Goal: Check status: Check status

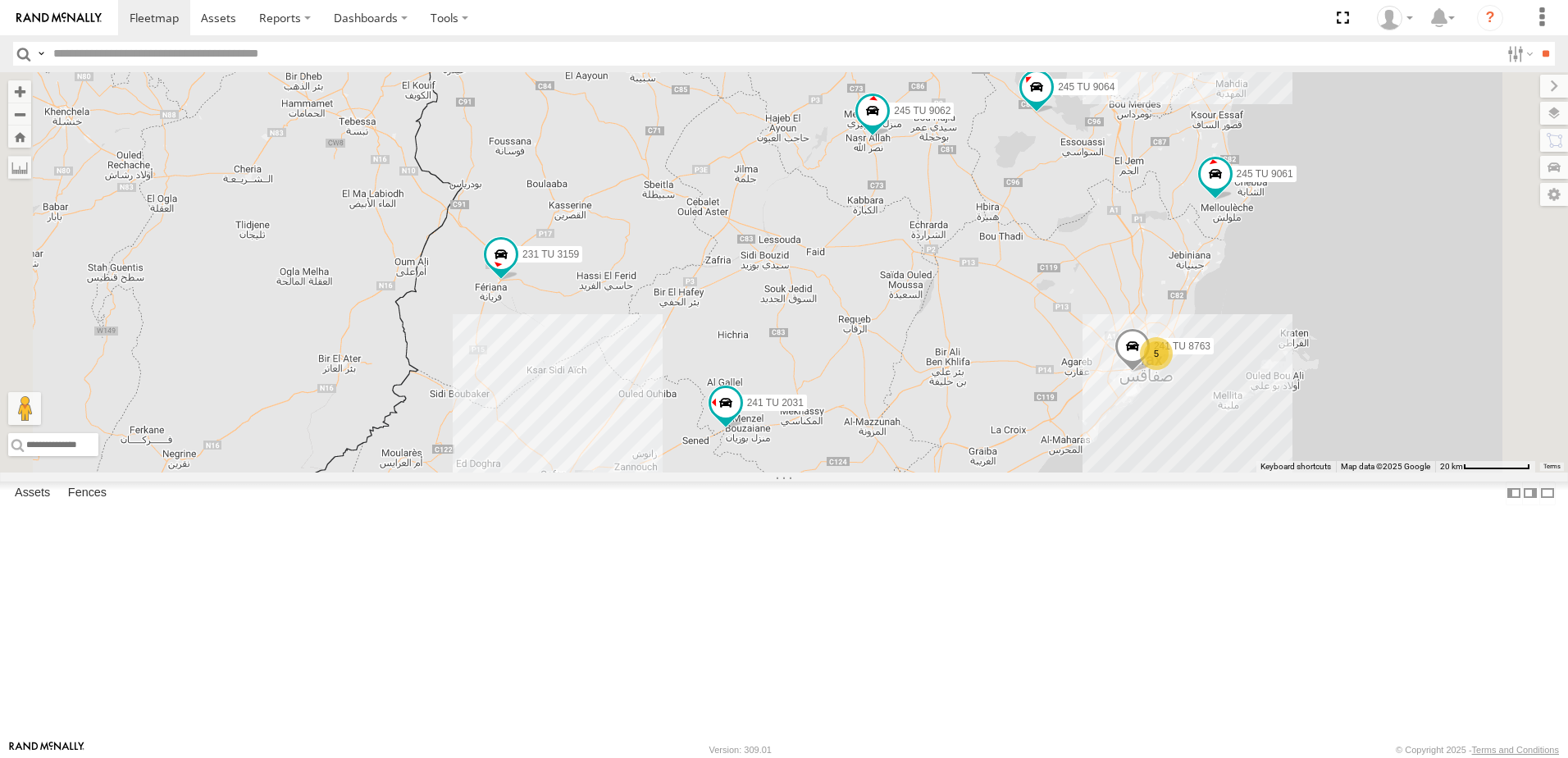
drag, startPoint x: 1038, startPoint y: 307, endPoint x: 959, endPoint y: 613, distance: 316.0
click at [959, 472] on div "231 TU 3159 245 TU 9053 246 TU 8284 245 TU 9061 245 TU 9062 241 TU 2031 246 TU …" at bounding box center [784, 272] width 1568 height 400
click at [737, 421] on span at bounding box center [722, 406] width 30 height 30
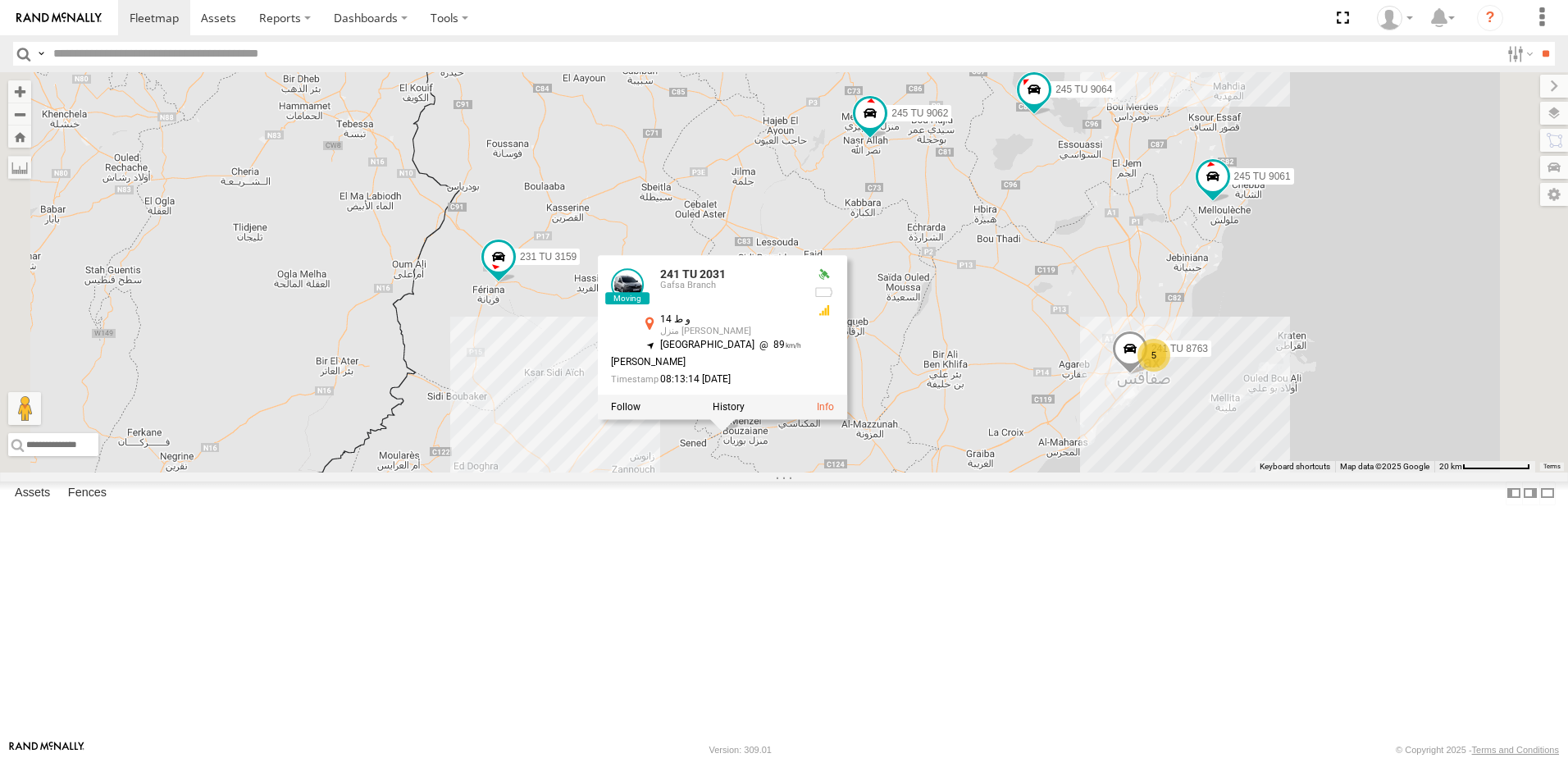
click at [963, 472] on div "231 TU 3159 245 TU 9053 246 TU 8284 245 TU 9061 245 TU 9062 241 TU 2031 246 TU …" at bounding box center [784, 272] width 1568 height 400
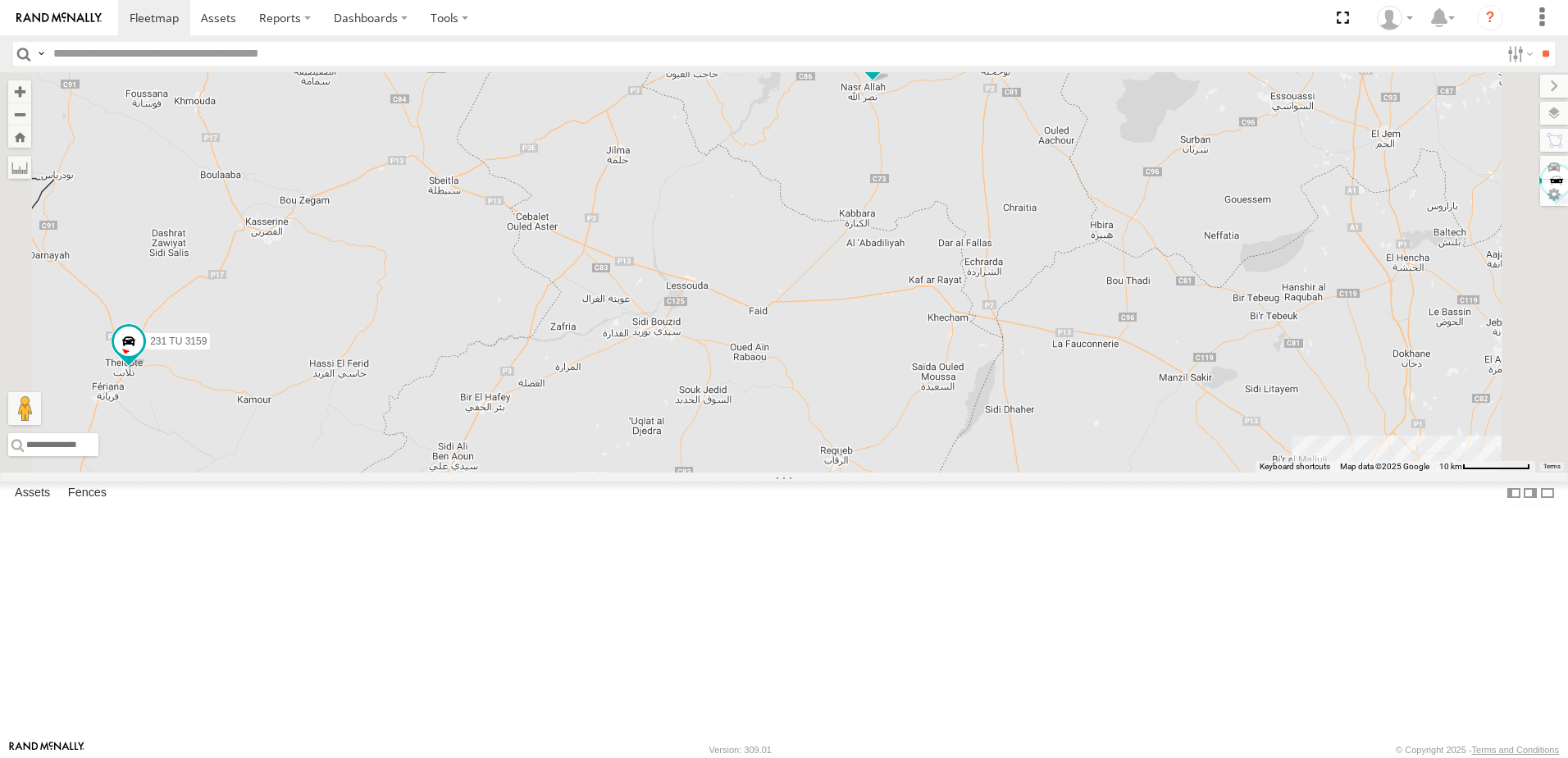
drag, startPoint x: 1023, startPoint y: 495, endPoint x: 1000, endPoint y: 656, distance: 162.6
click at [1000, 472] on div "231 TU 3159 245 TU 9053 246 TU 8284 245 TU 9061 245 TU 9062 241 TU 2031 246 TU …" at bounding box center [784, 272] width 1568 height 400
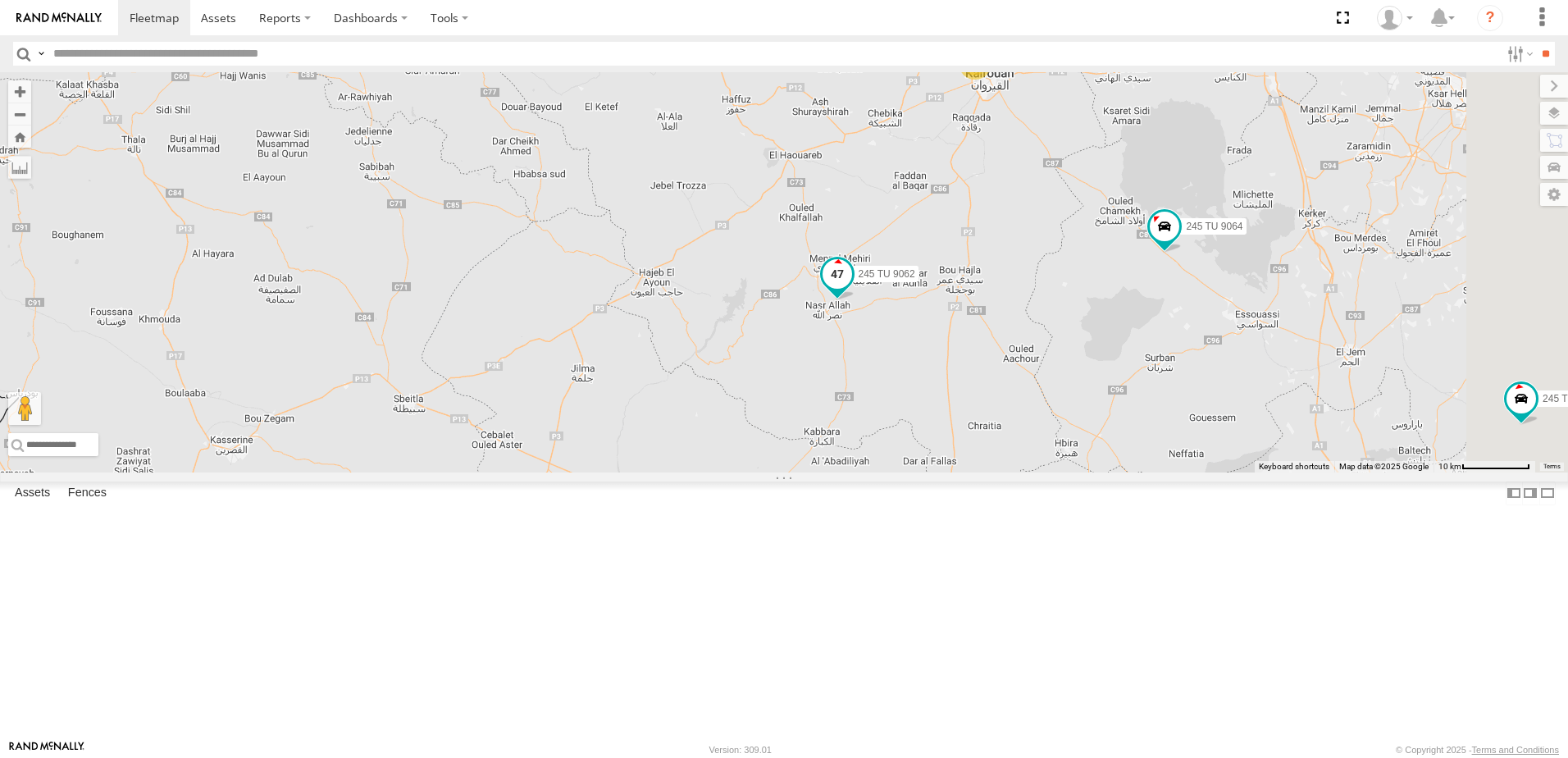
click at [852, 289] on span at bounding box center [837, 274] width 30 height 30
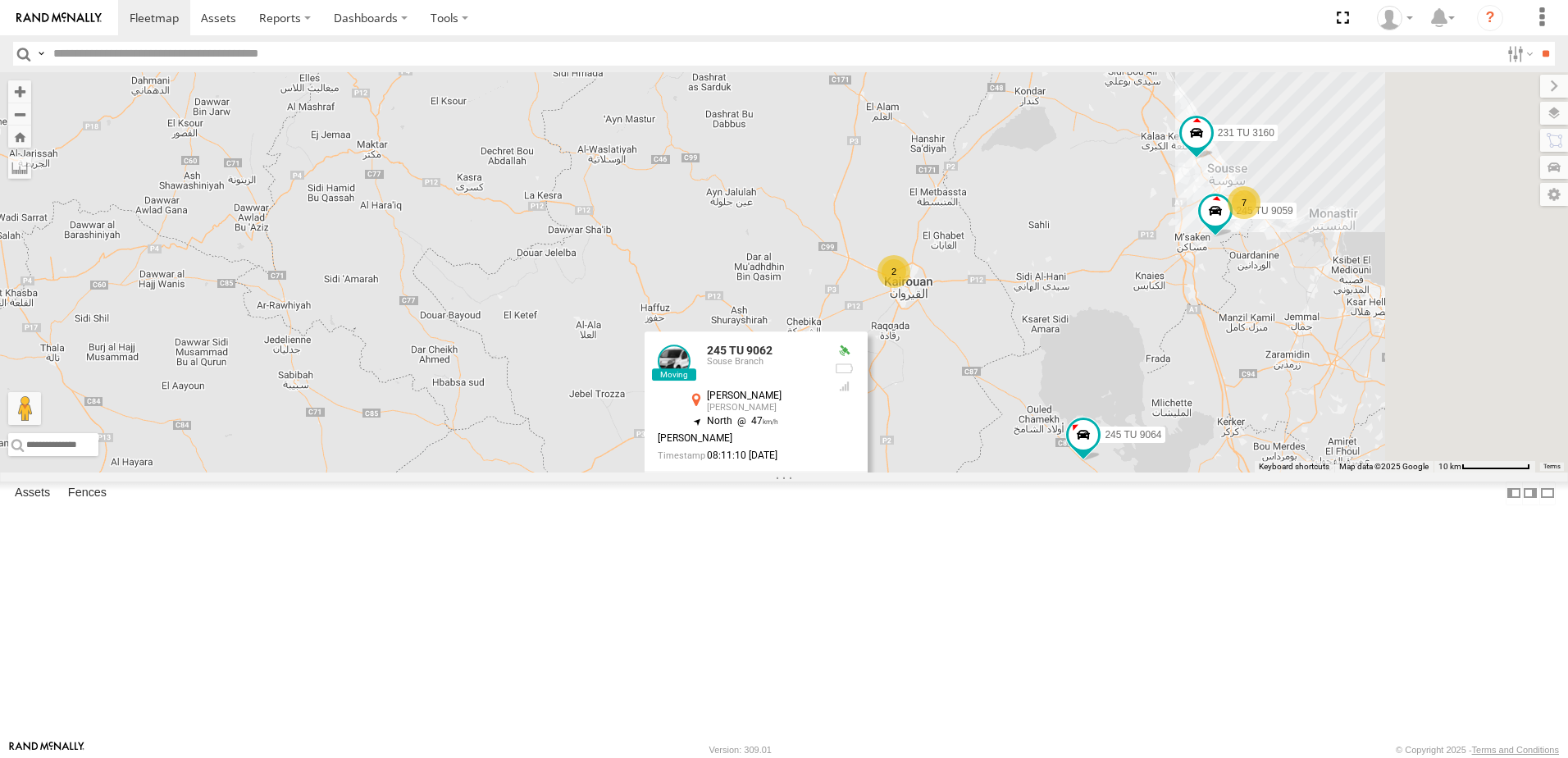
drag, startPoint x: 1258, startPoint y: 424, endPoint x: 1176, endPoint y: 637, distance: 228.2
click at [1176, 472] on div "231 TU 3159 245 TU 9053 246 TU 8284 245 TU 9061 245 TU 9062 241 TU 2031 246 TU …" at bounding box center [784, 272] width 1568 height 400
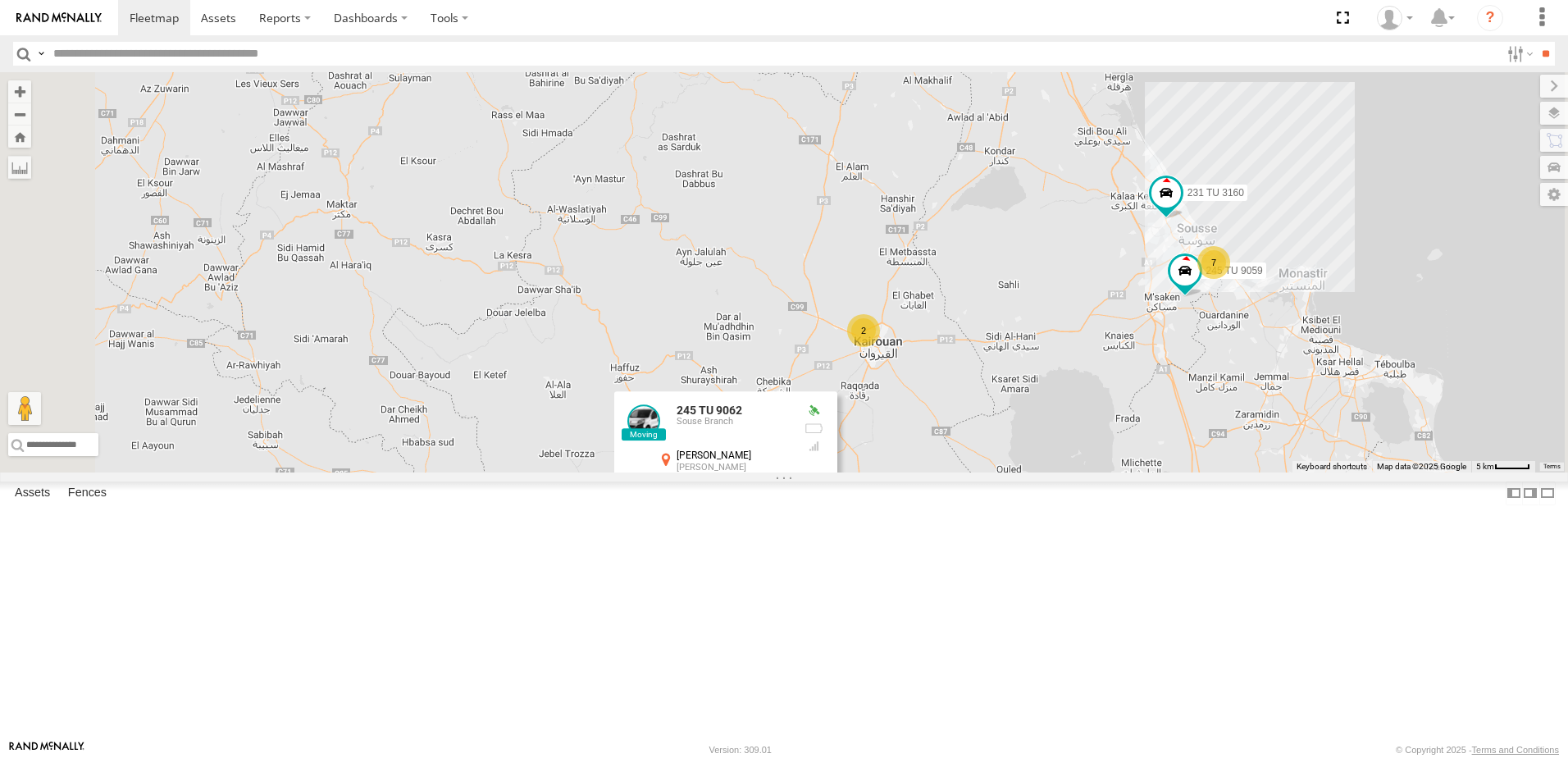
click at [1162, 472] on div "231 TU 3159 245 TU 9053 246 TU 8284 245 TU 9061 245 TU 9062 241 TU 2031 246 TU …" at bounding box center [784, 272] width 1568 height 400
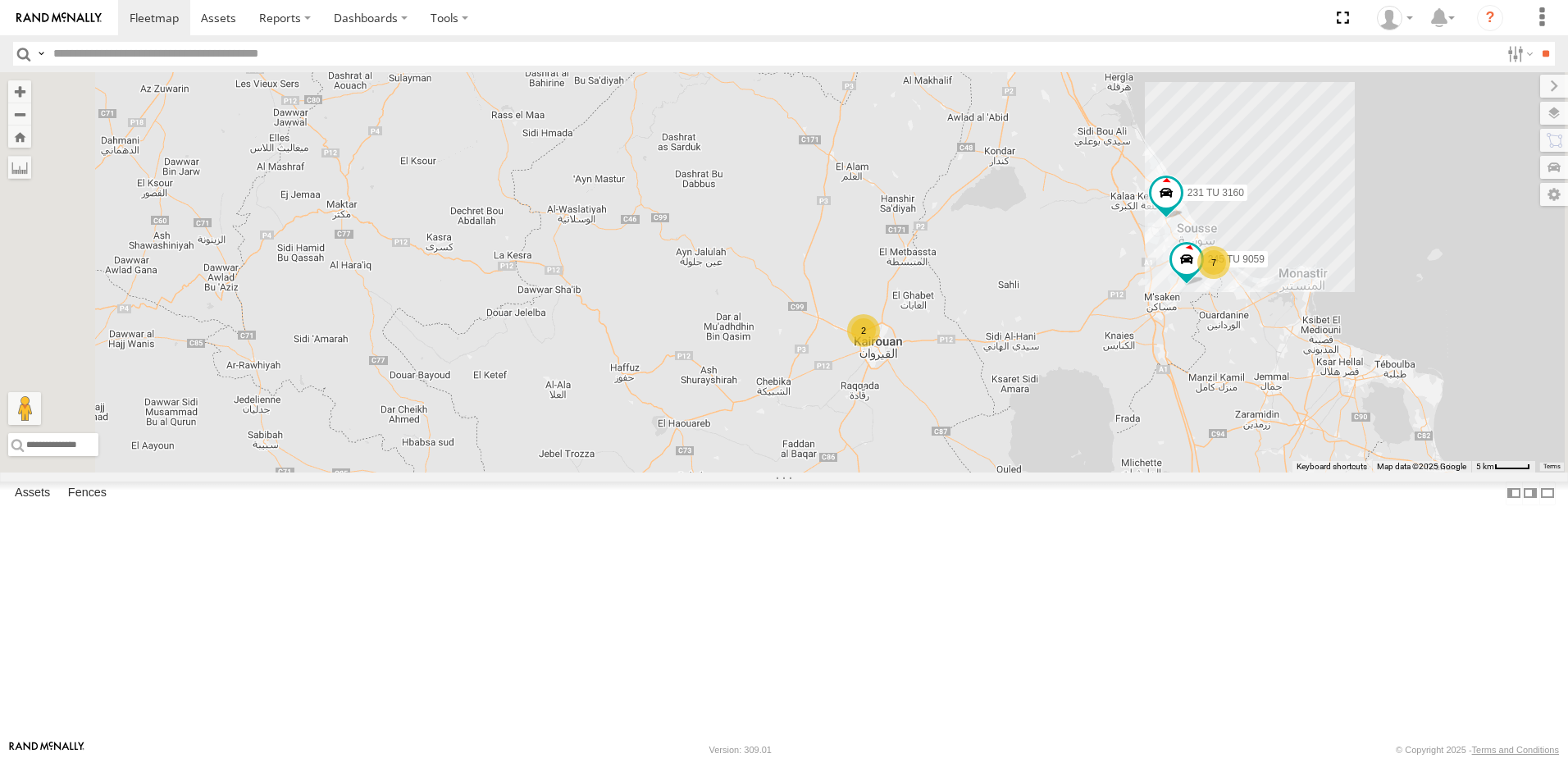
click at [740, 557] on span at bounding box center [726, 542] width 30 height 30
click at [943, 365] on div "231 TU 3159 245 TU 9053 246 TU 8284 245 TU 9061 245 TU 9062 241 TU 2031 246 TU …" at bounding box center [784, 272] width 1568 height 400
